Goal: Task Accomplishment & Management: Manage account settings

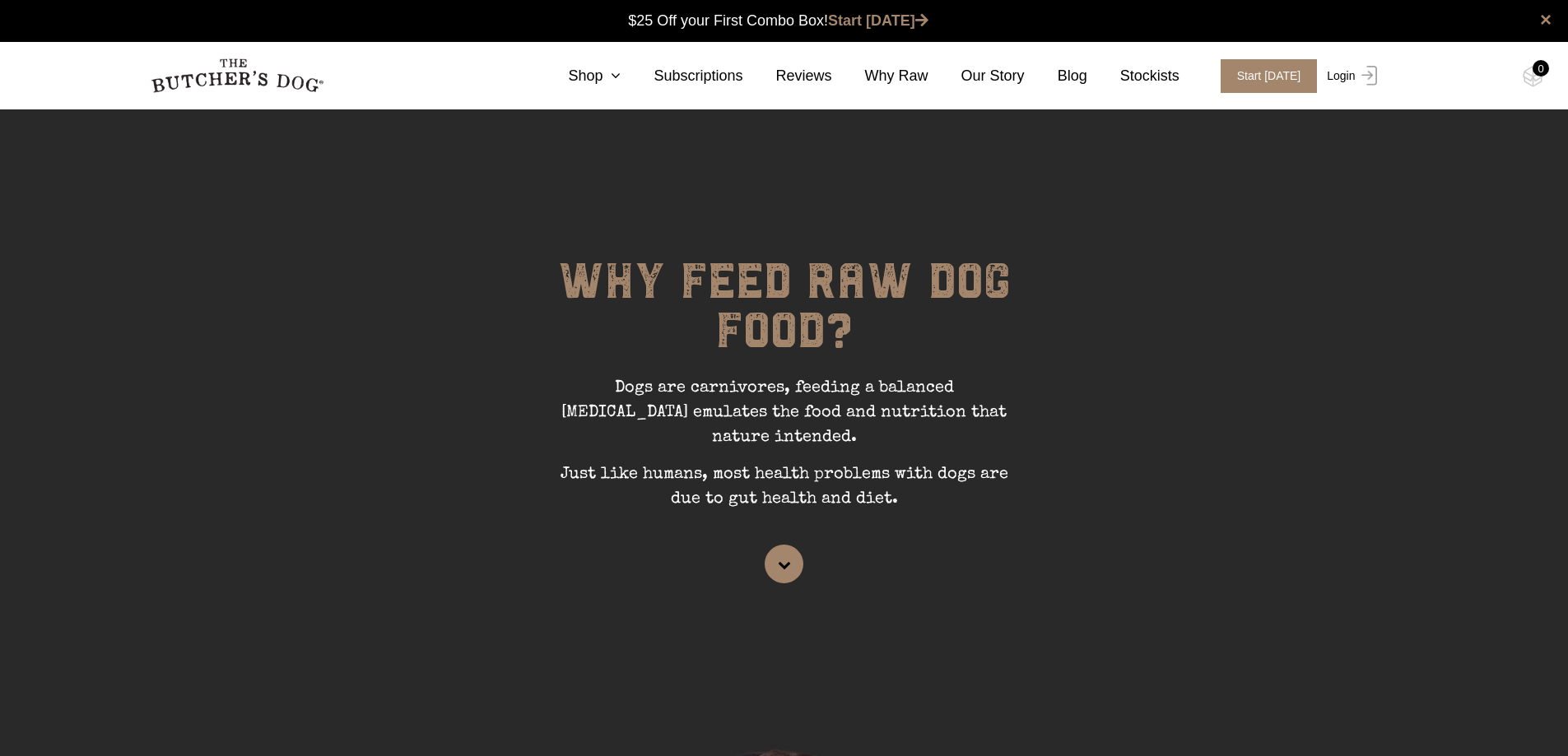
click at [1348, 69] on link "Login" at bounding box center [1349, 75] width 54 height 34
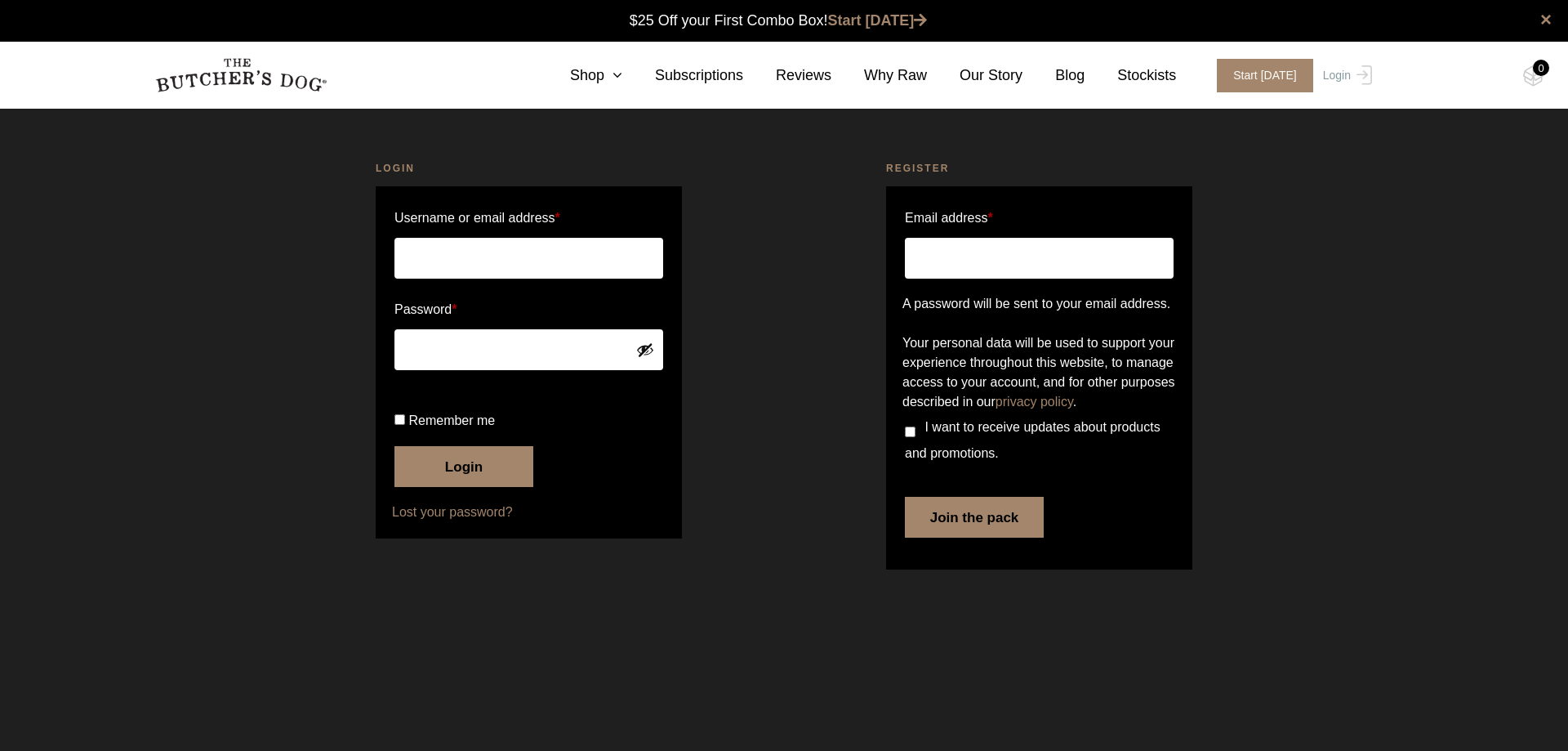
type input "office@boradevelopments.com.au"
click at [453, 487] on button "Login" at bounding box center [464, 466] width 139 height 41
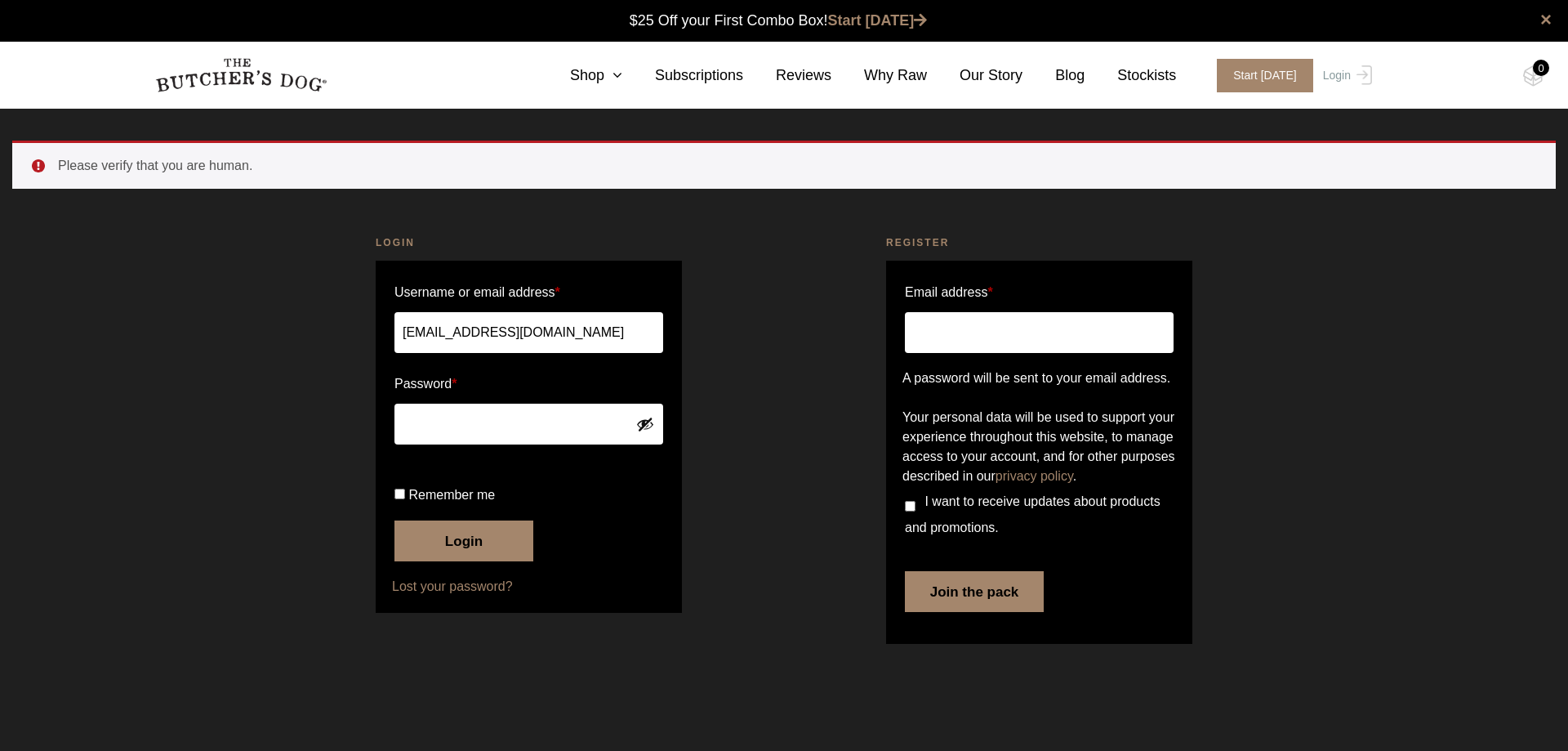
click at [460, 561] on button "Login" at bounding box center [464, 541] width 139 height 41
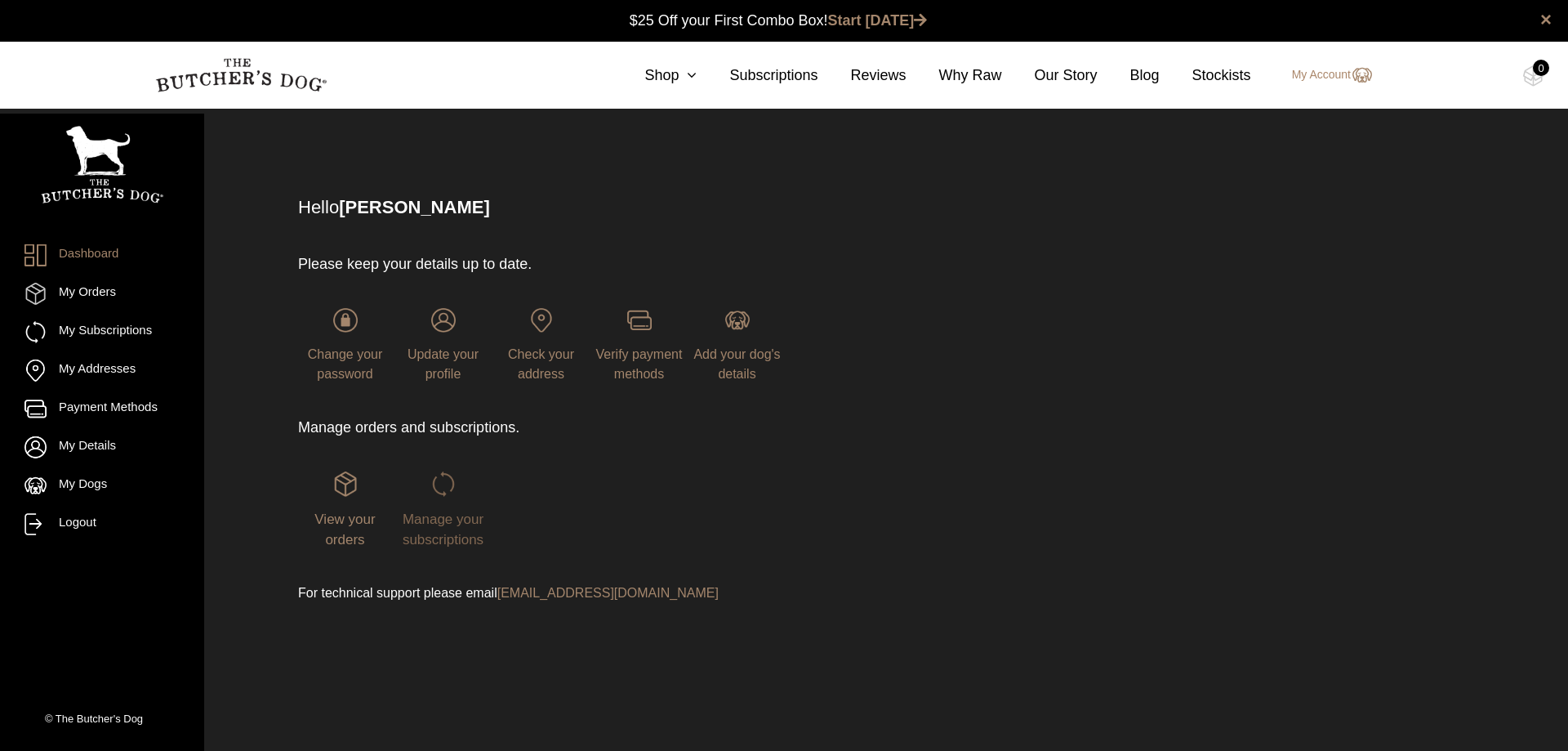
click at [444, 513] on span "Manage your subscriptions" at bounding box center [443, 530] width 81 height 37
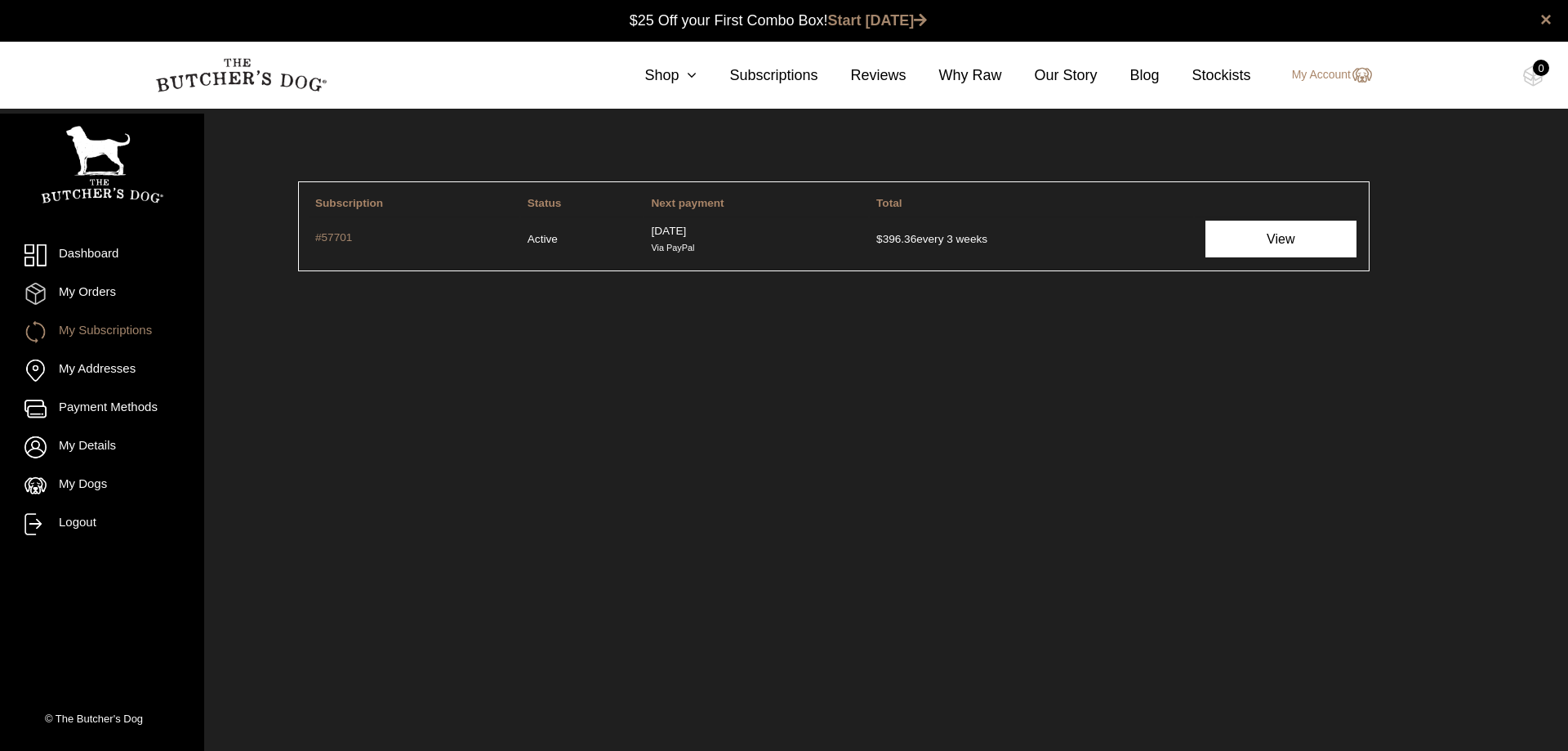
click at [1268, 242] on link "View" at bounding box center [1280, 238] width 151 height 37
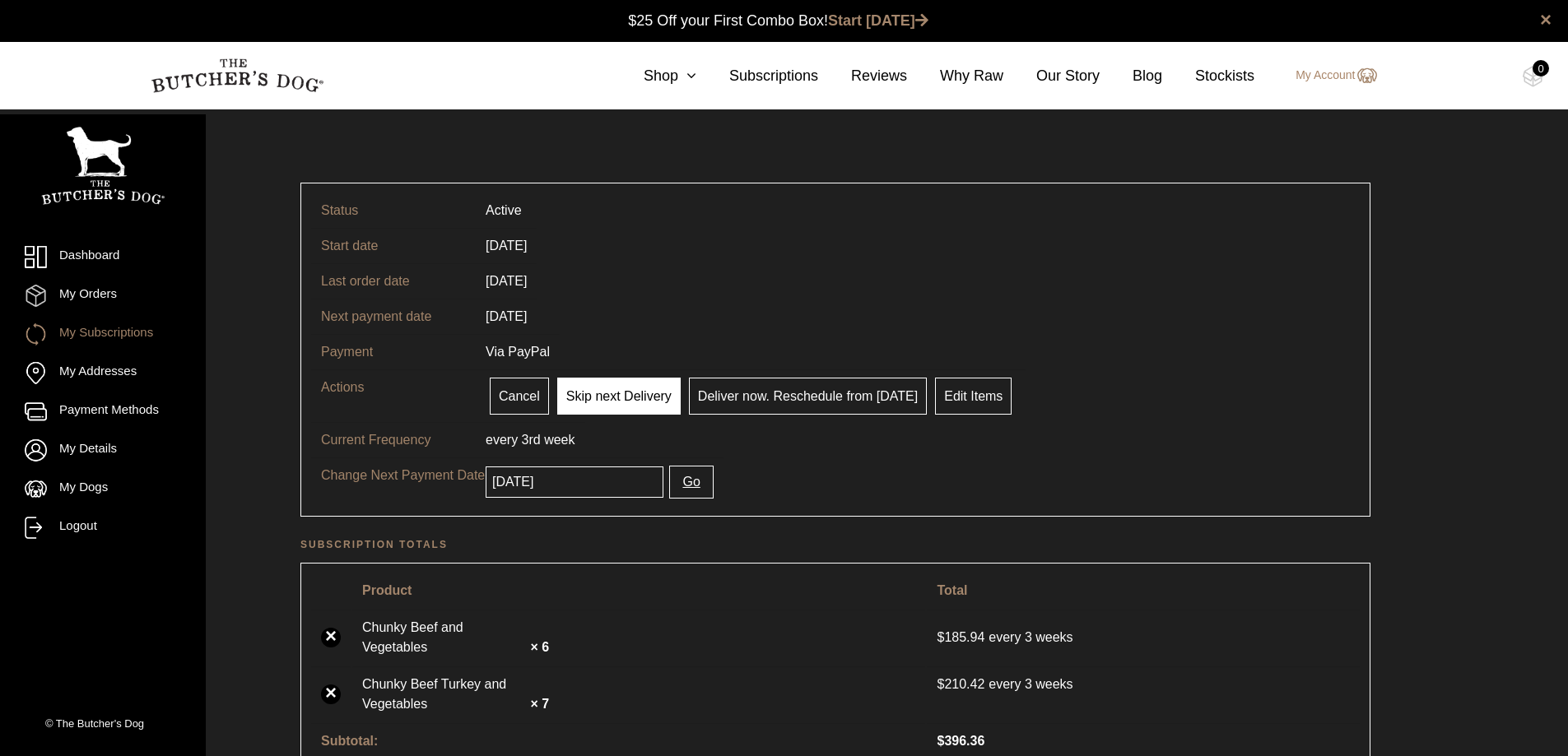
click at [597, 395] on link "Skip next Delivery" at bounding box center [619, 396] width 124 height 37
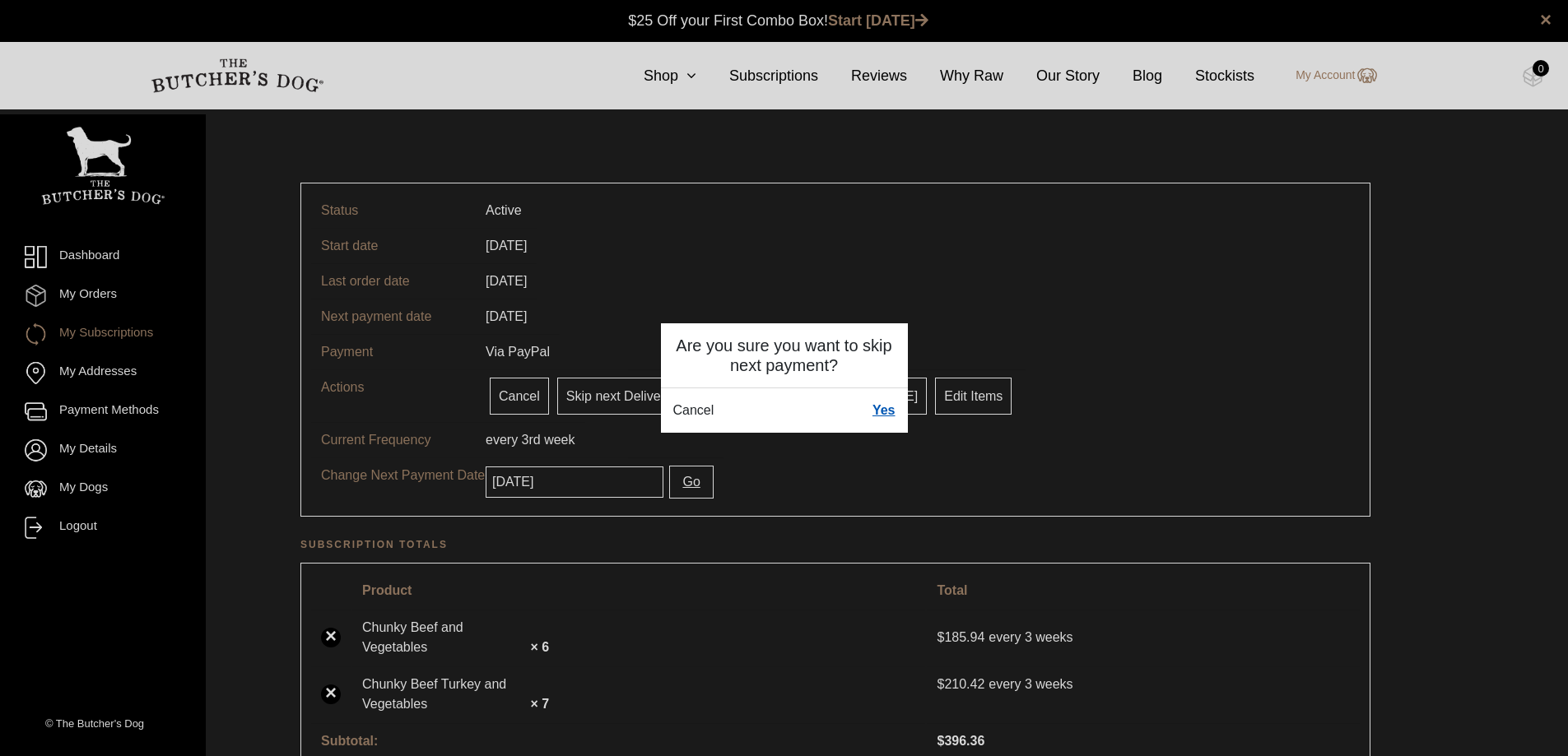
click at [887, 413] on link "Yes" at bounding box center [884, 411] width 23 height 20
